Goal: Information Seeking & Learning: Learn about a topic

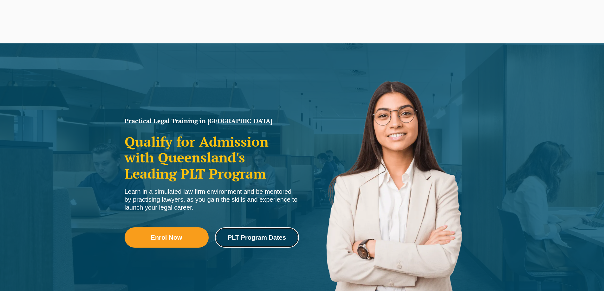
click at [269, 243] on link "PLT Program Dates" at bounding box center [257, 238] width 84 height 20
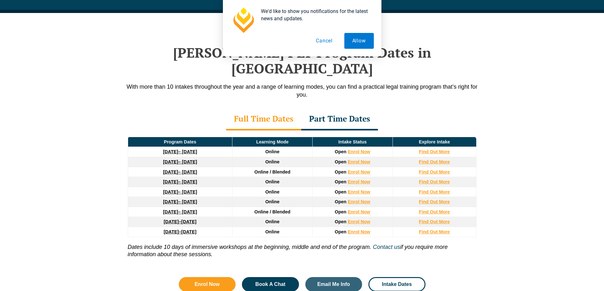
scroll to position [827, 0]
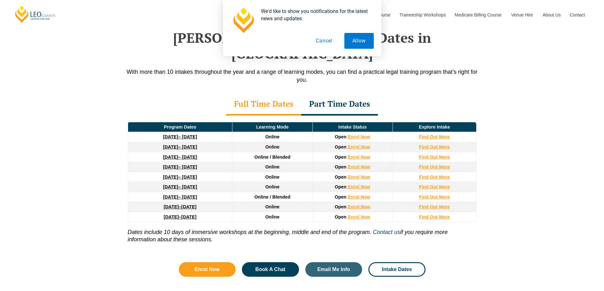
click at [333, 40] on button "Cancel" at bounding box center [324, 41] width 33 height 16
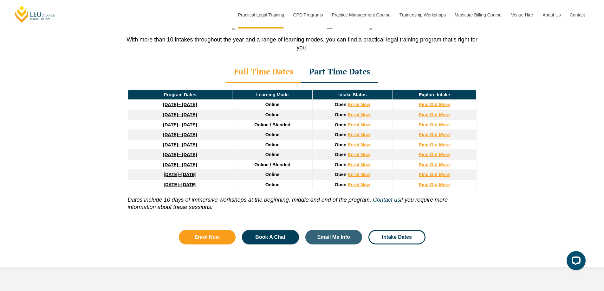
scroll to position [859, 0]
